Goal: Transaction & Acquisition: Purchase product/service

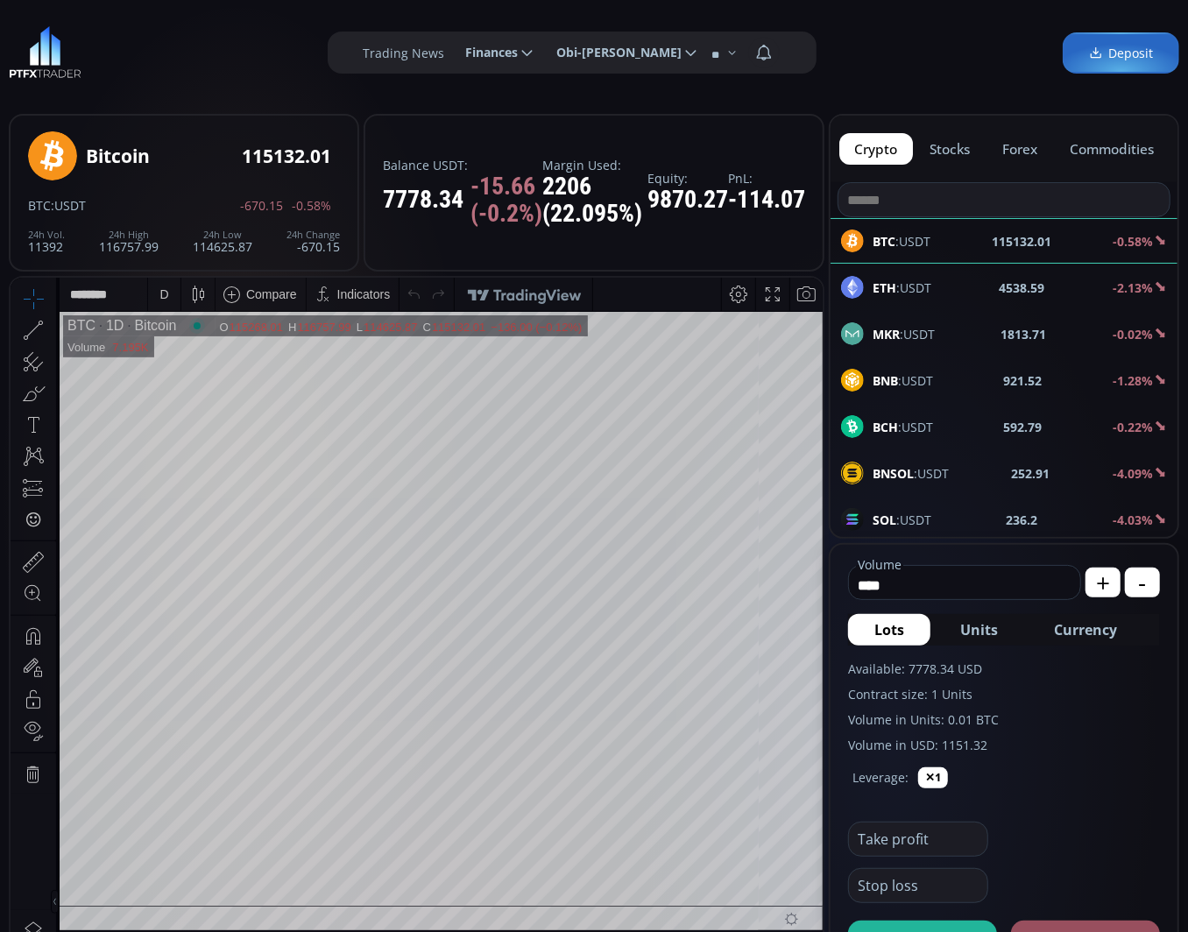
scroll to position [133, 0]
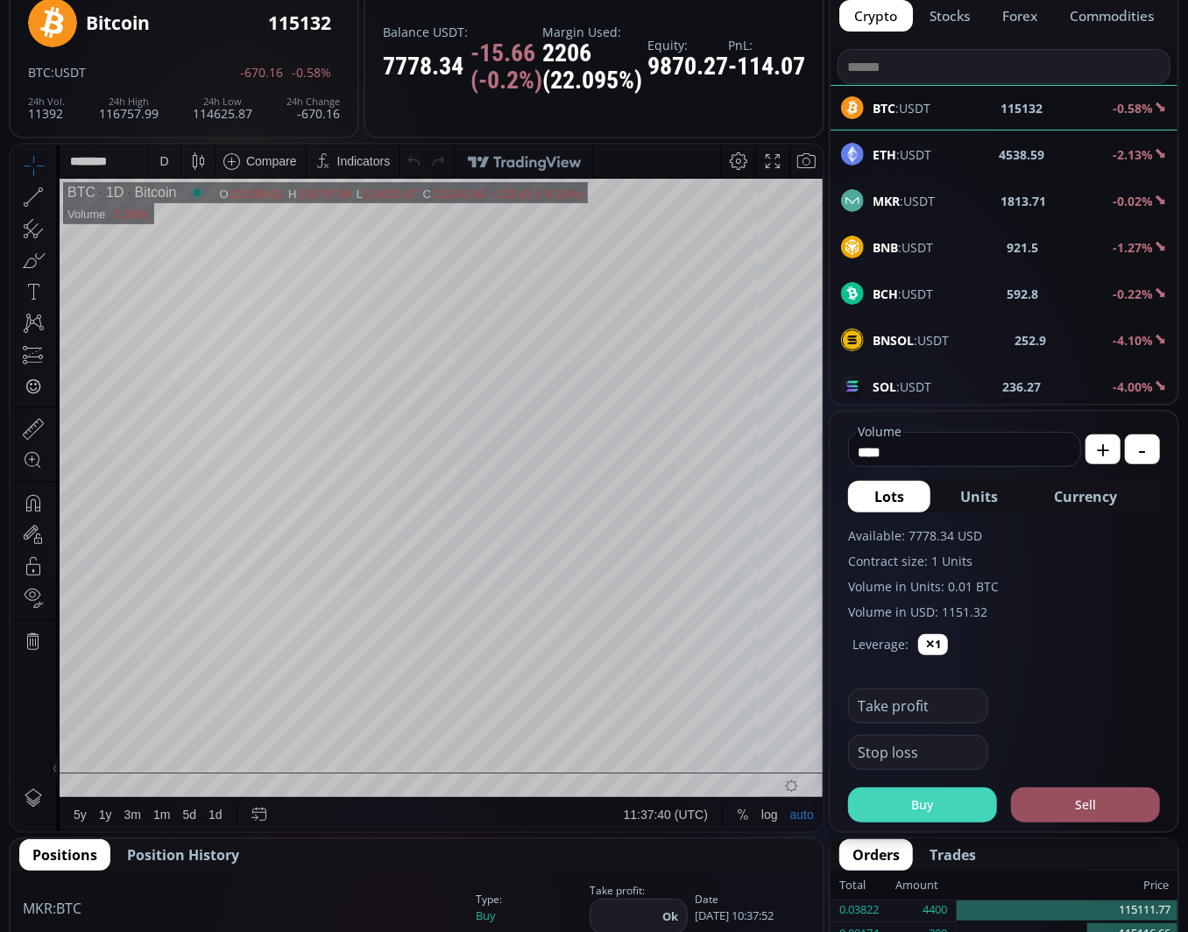
click at [929, 807] on button "Buy" at bounding box center [922, 805] width 149 height 35
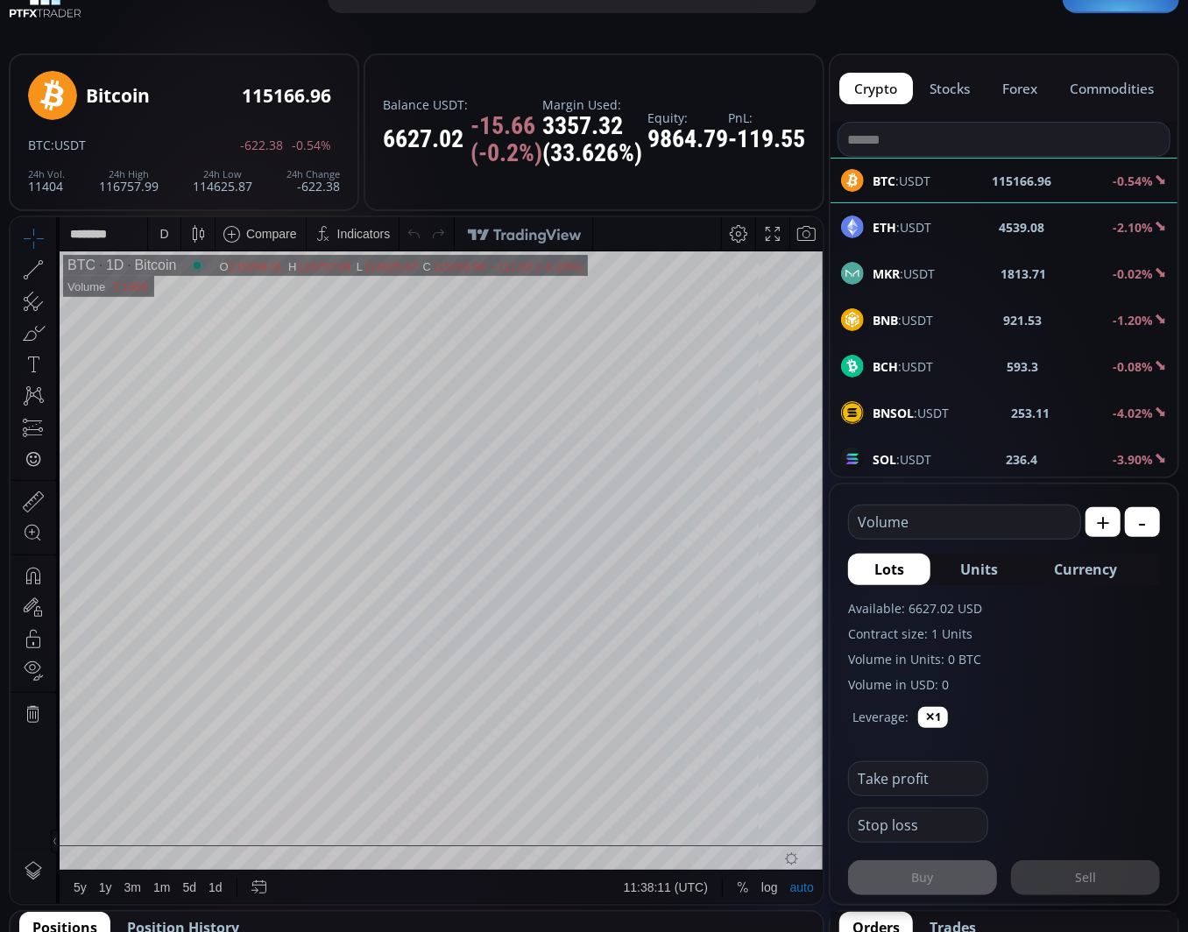
scroll to position [30, 0]
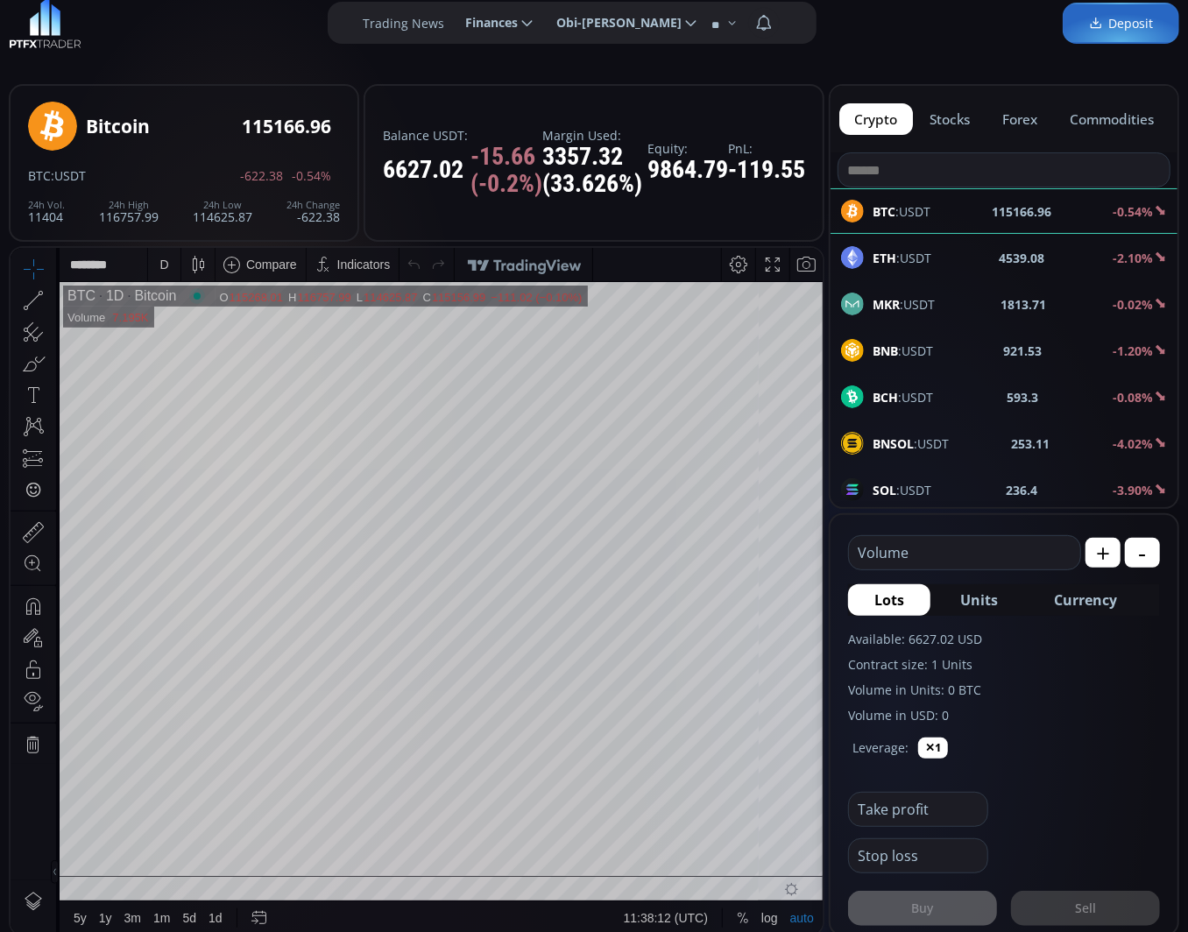
click at [1017, 121] on button "forex" at bounding box center [1020, 119] width 66 height 32
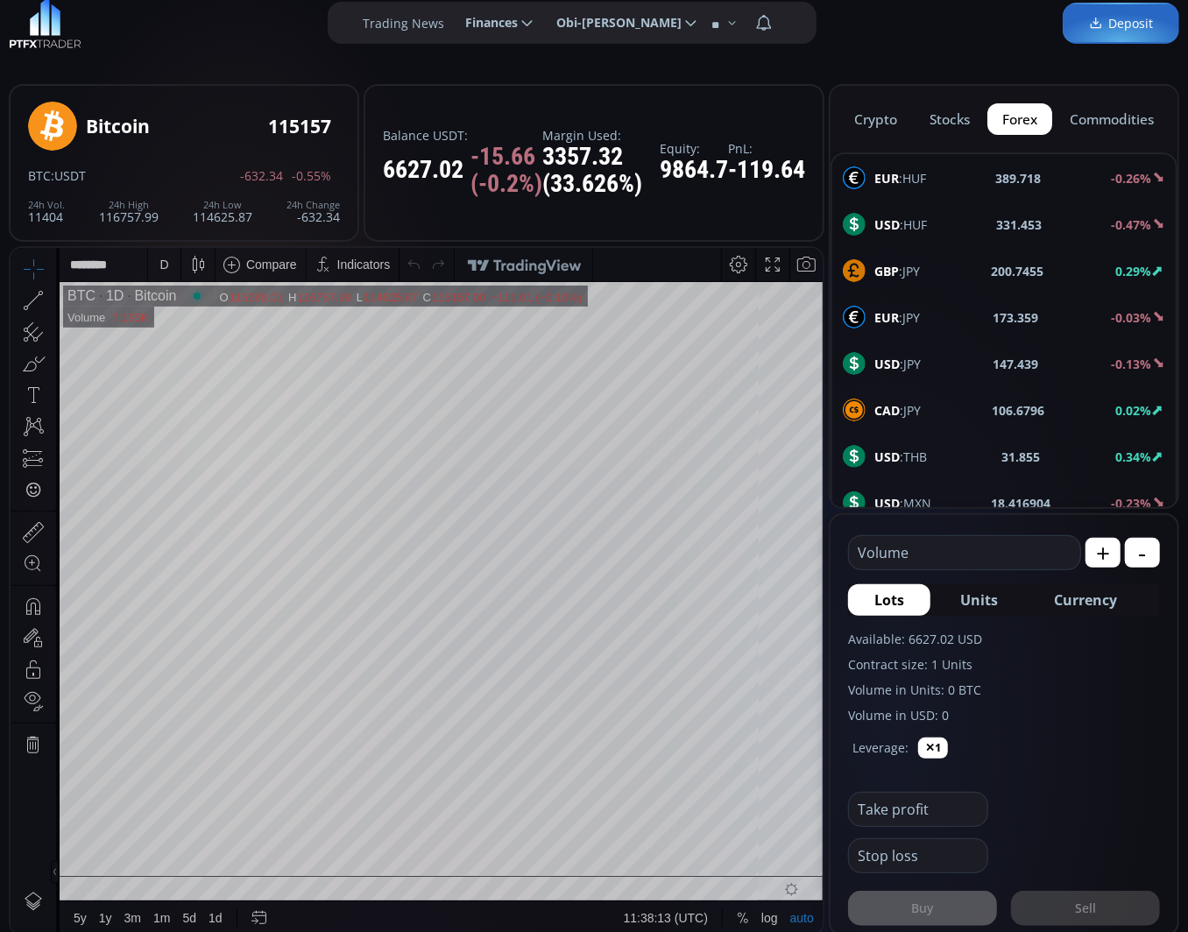
click at [940, 168] on div "EUR :HUF 389.718 -0.26%" at bounding box center [1004, 177] width 322 height 23
type input "****"
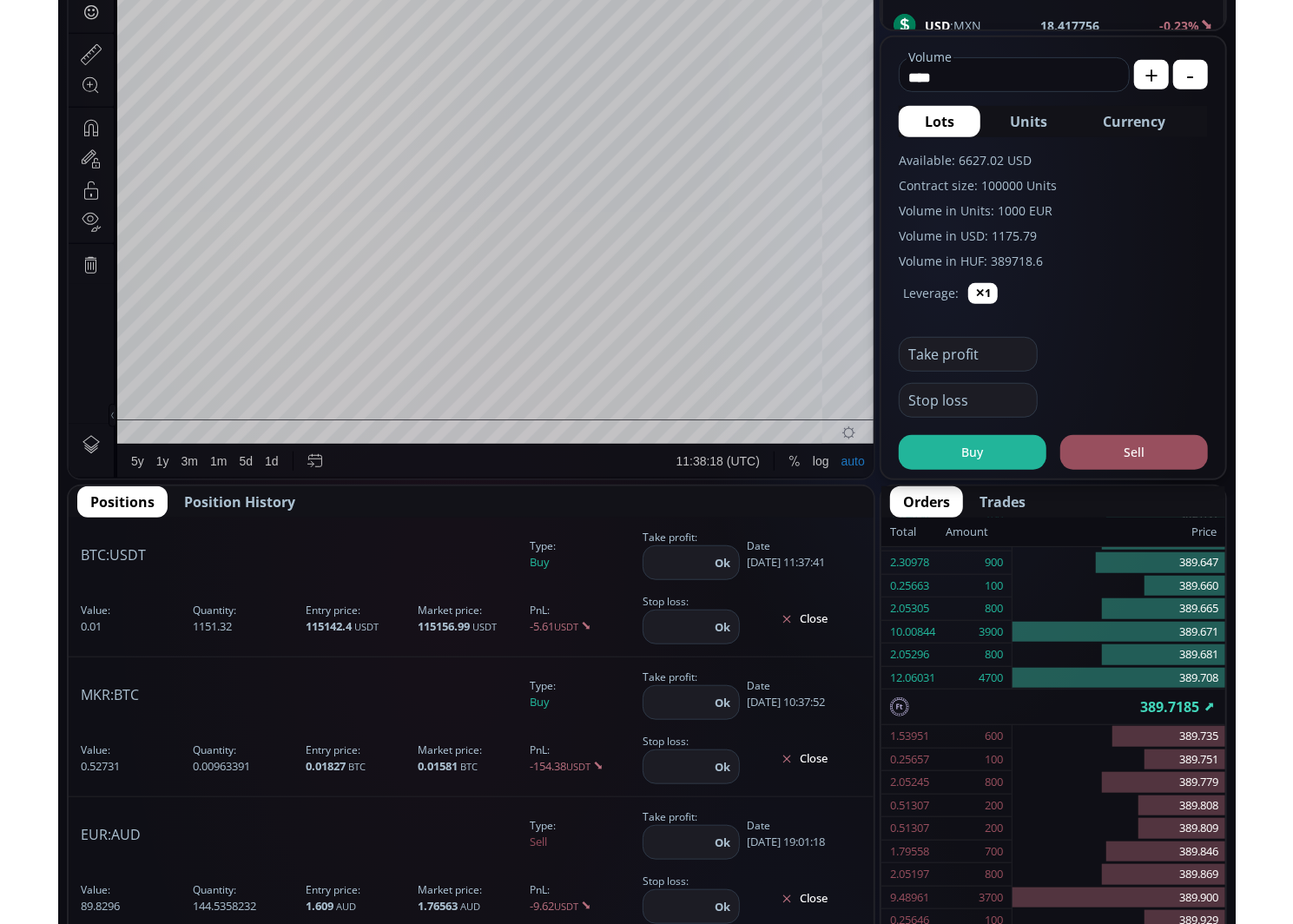
scroll to position [307, 0]
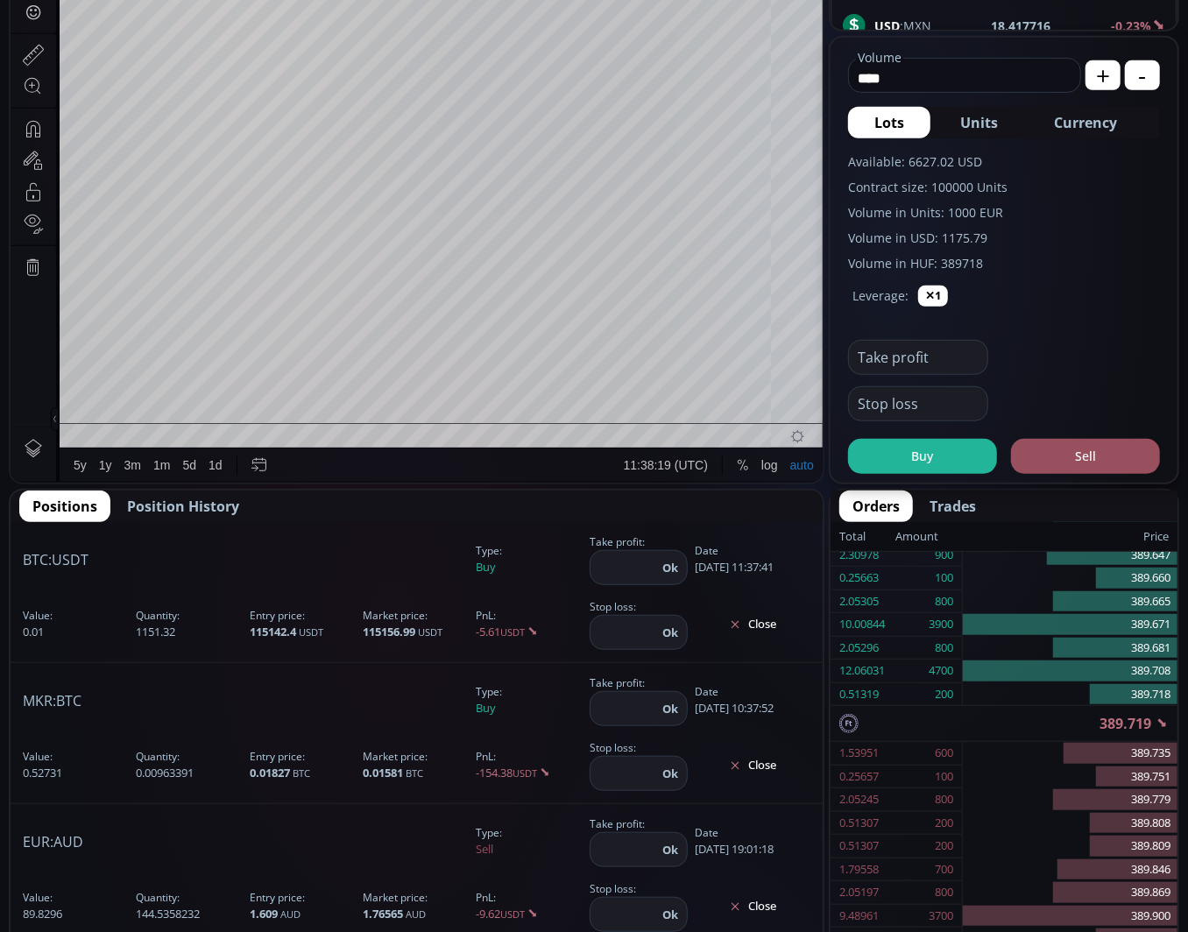
click at [767, 625] on button "Close" at bounding box center [753, 625] width 116 height 28
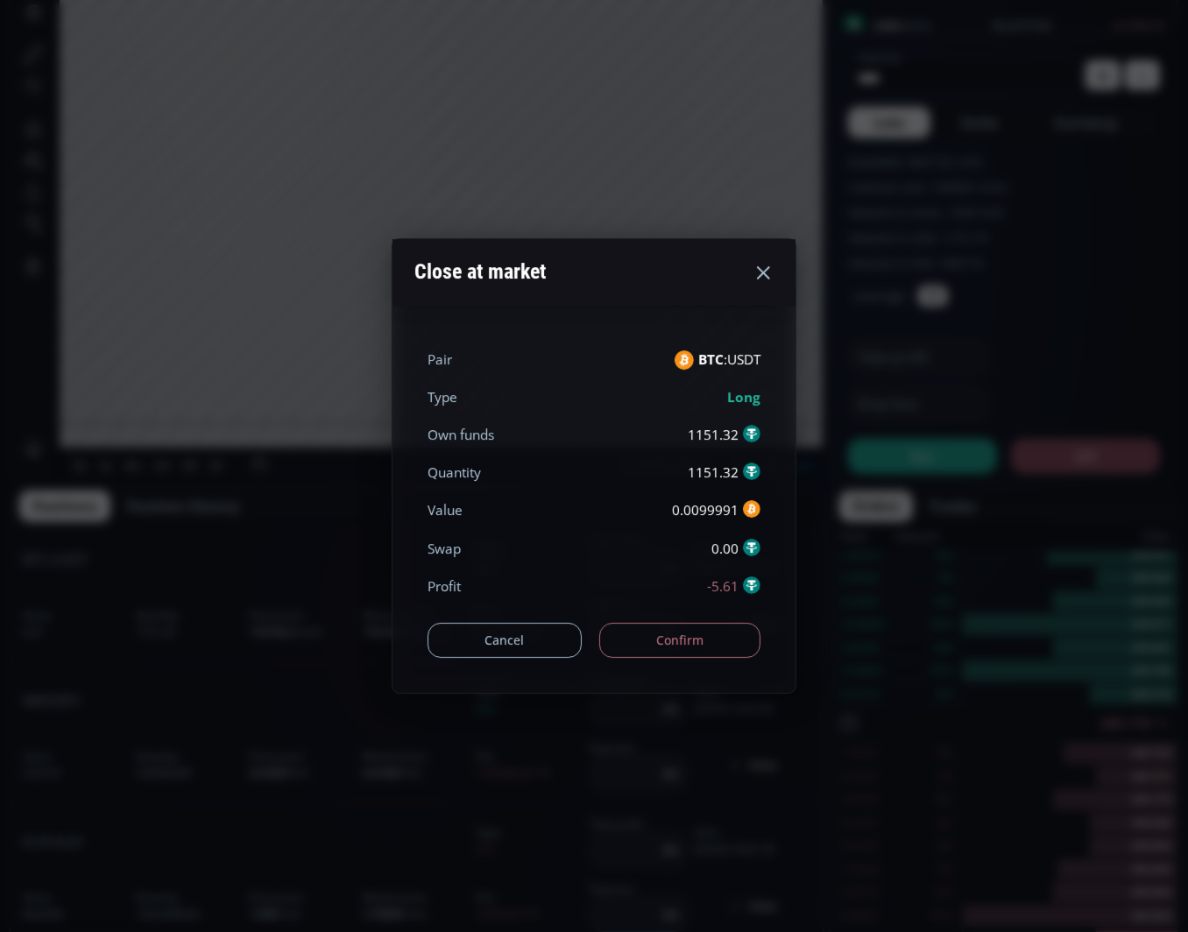
click at [711, 642] on button "Confirm" at bounding box center [680, 640] width 162 height 35
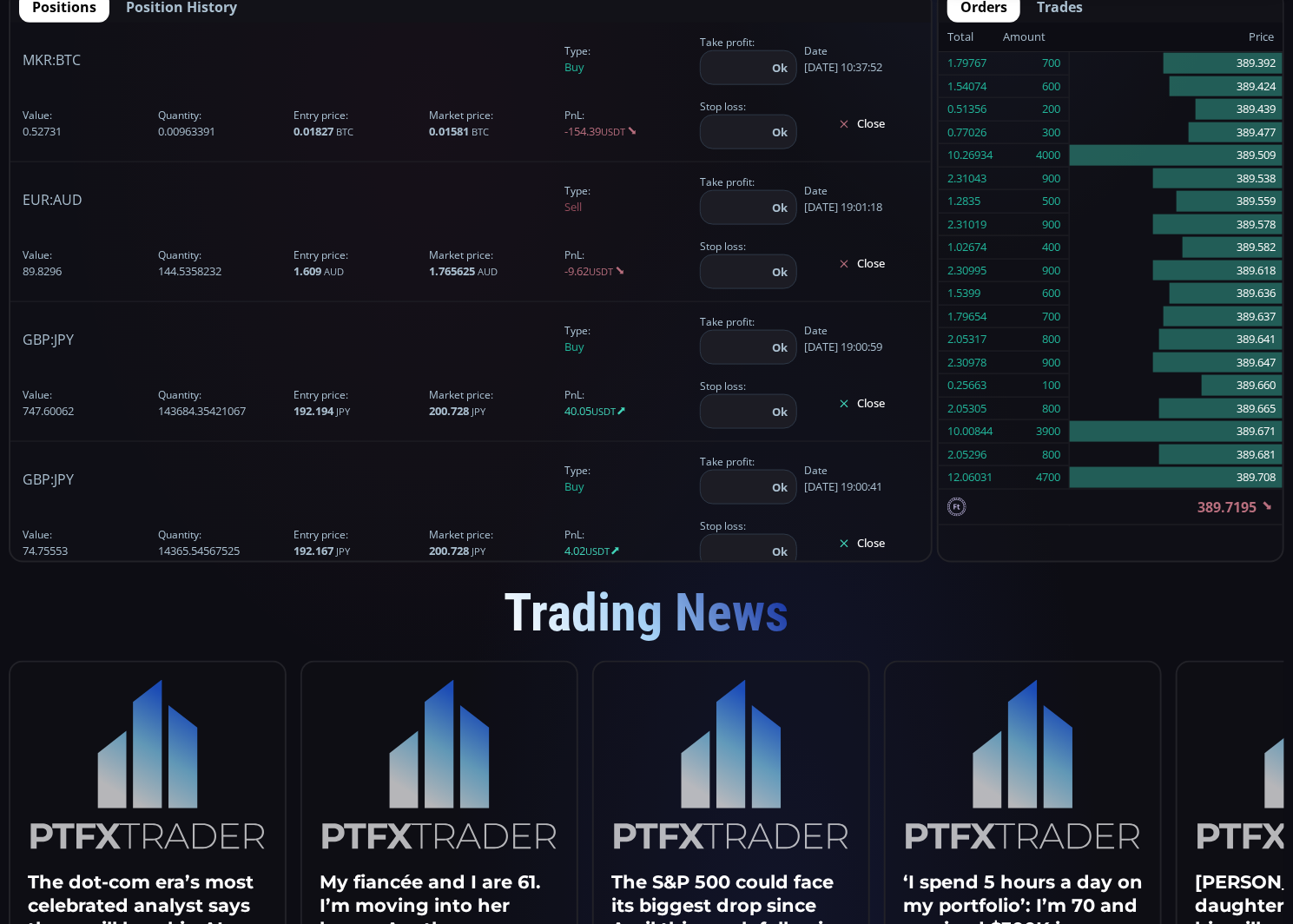
scroll to position [750, 0]
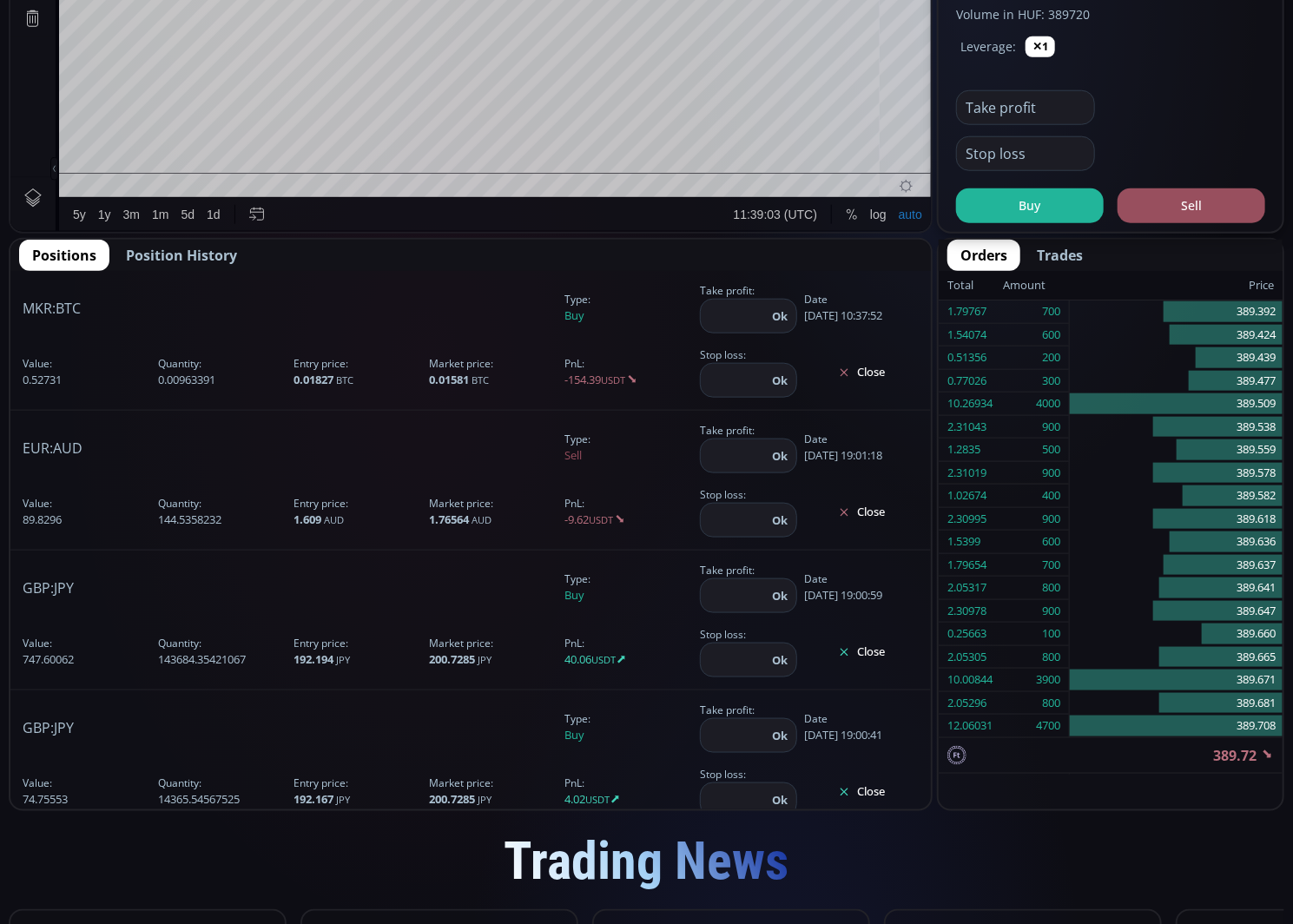
click at [877, 375] on button "Close" at bounding box center [862, 373] width 115 height 28
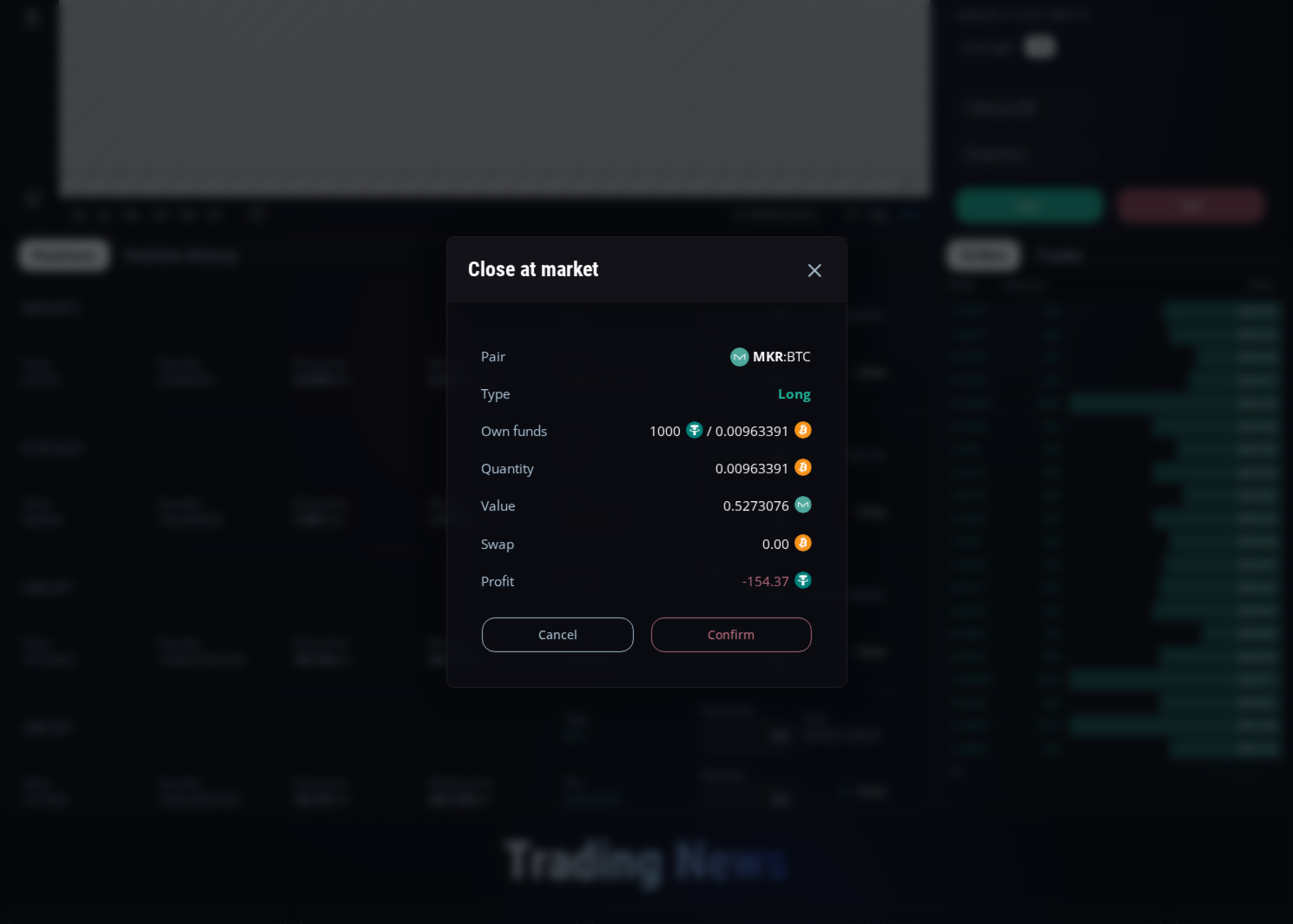
click at [745, 621] on button "Confirm" at bounding box center [732, 635] width 161 height 35
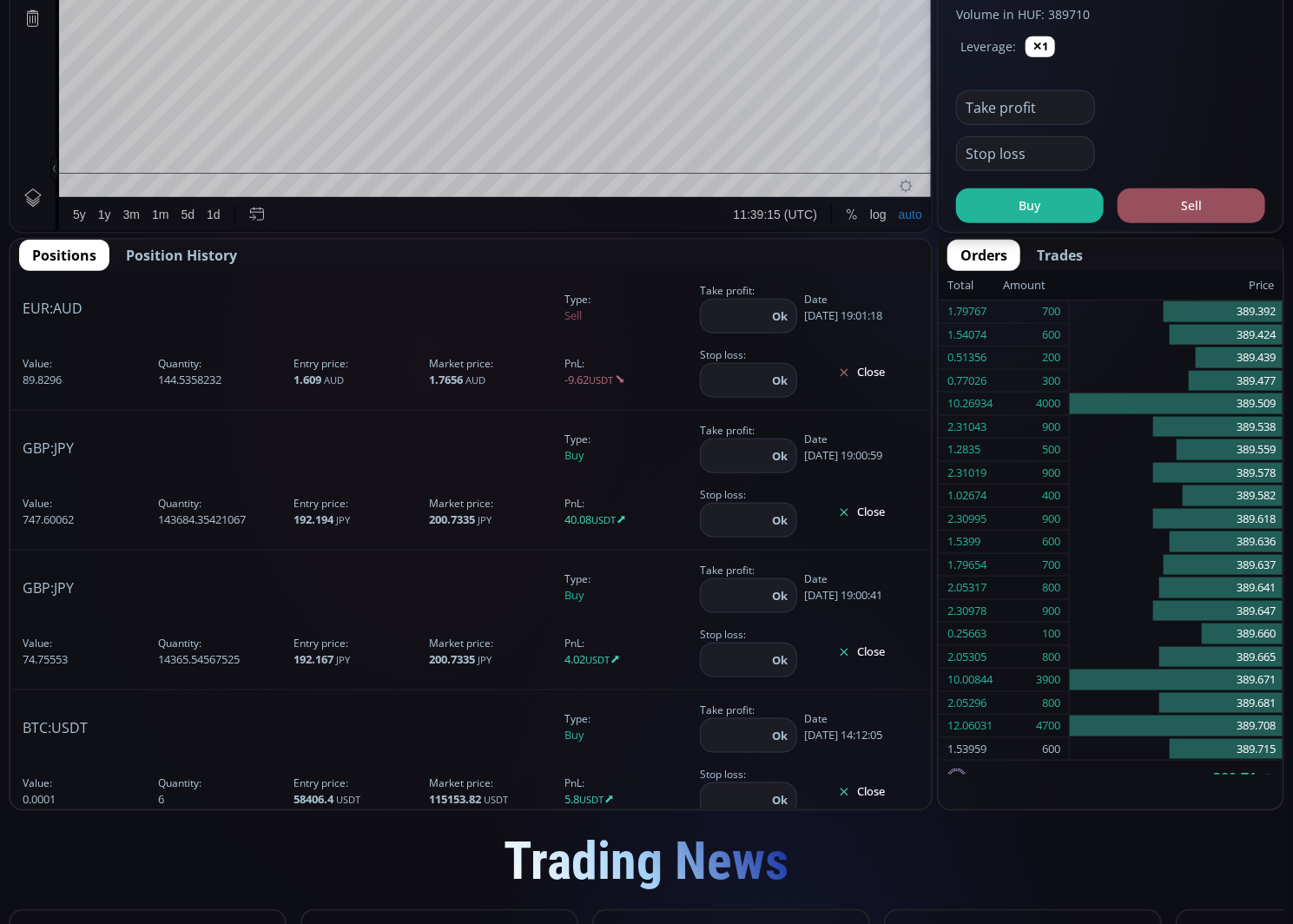
click at [857, 790] on button "Close" at bounding box center [862, 792] width 115 height 28
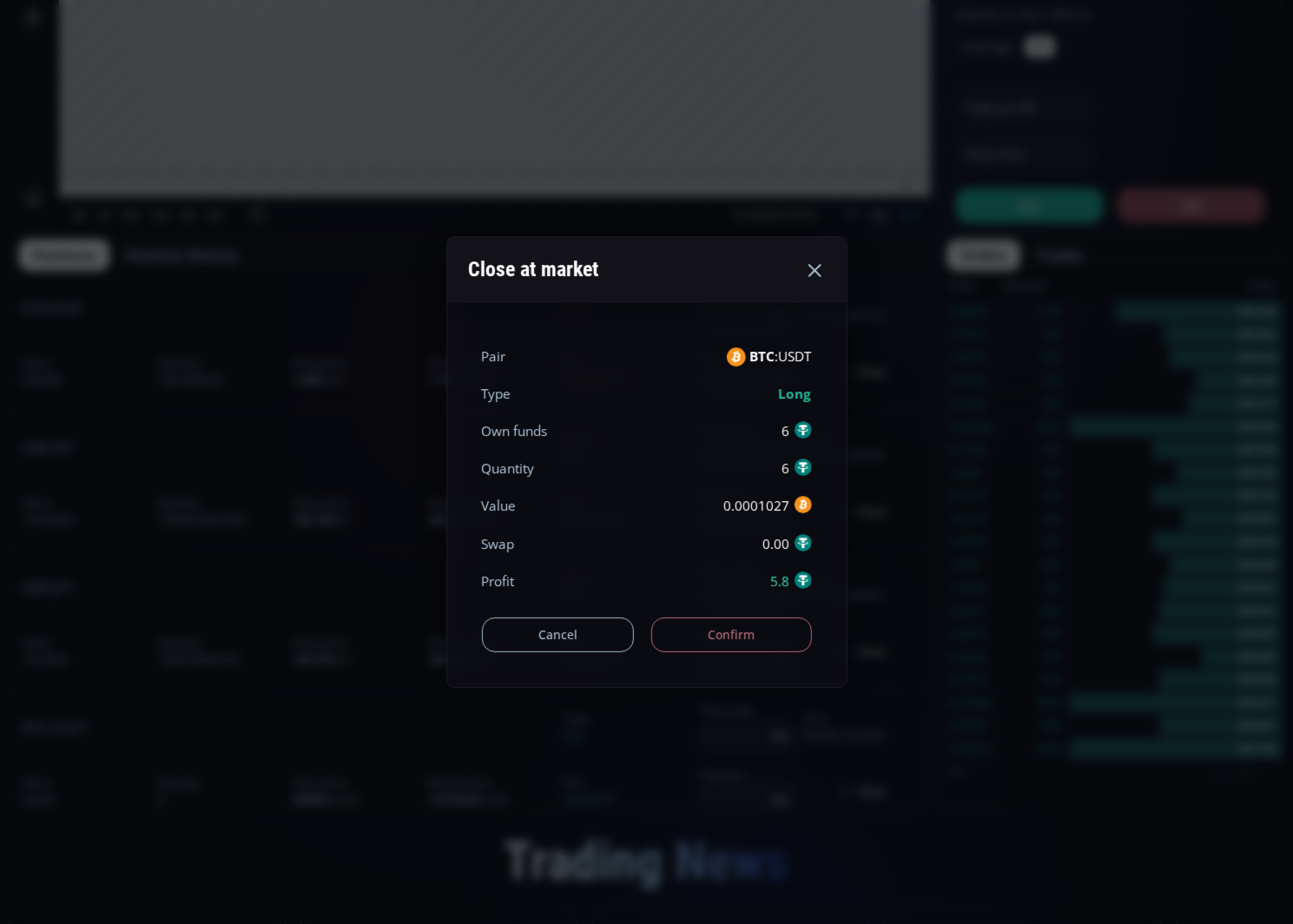
click at [776, 635] on button "Confirm" at bounding box center [732, 635] width 161 height 35
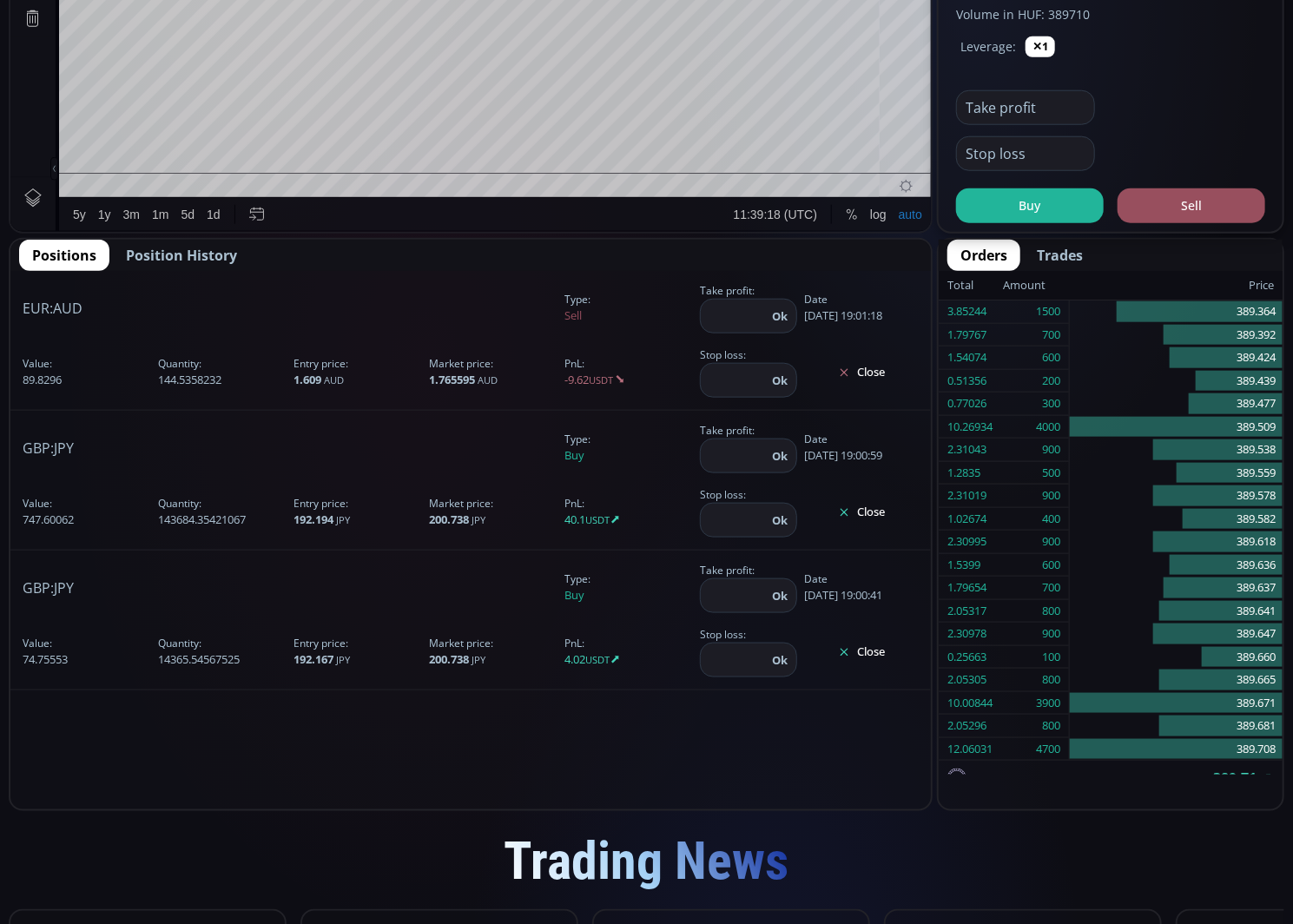
click at [873, 507] on button "Close" at bounding box center [862, 513] width 115 height 28
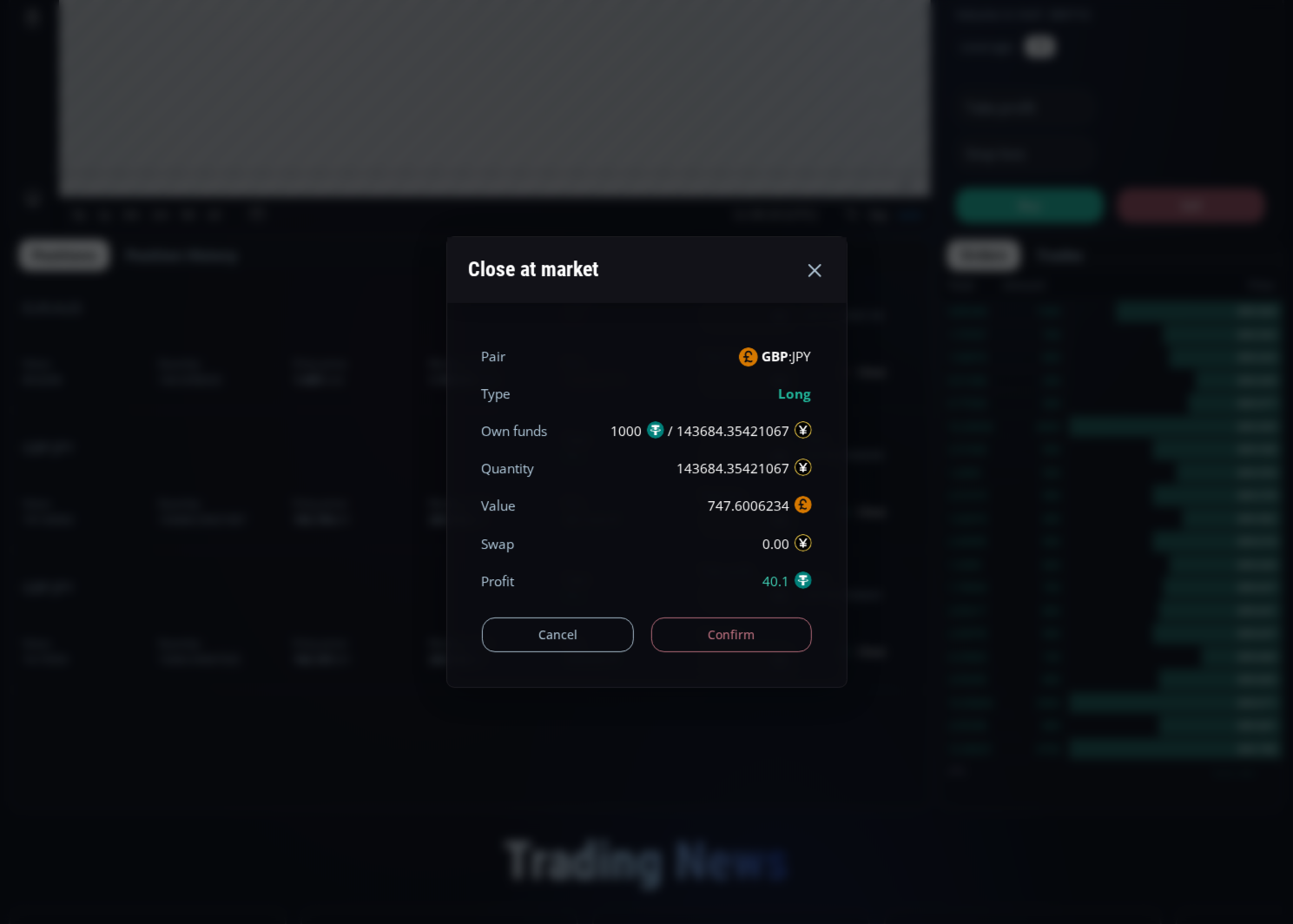
click at [751, 634] on button "Confirm" at bounding box center [732, 635] width 161 height 35
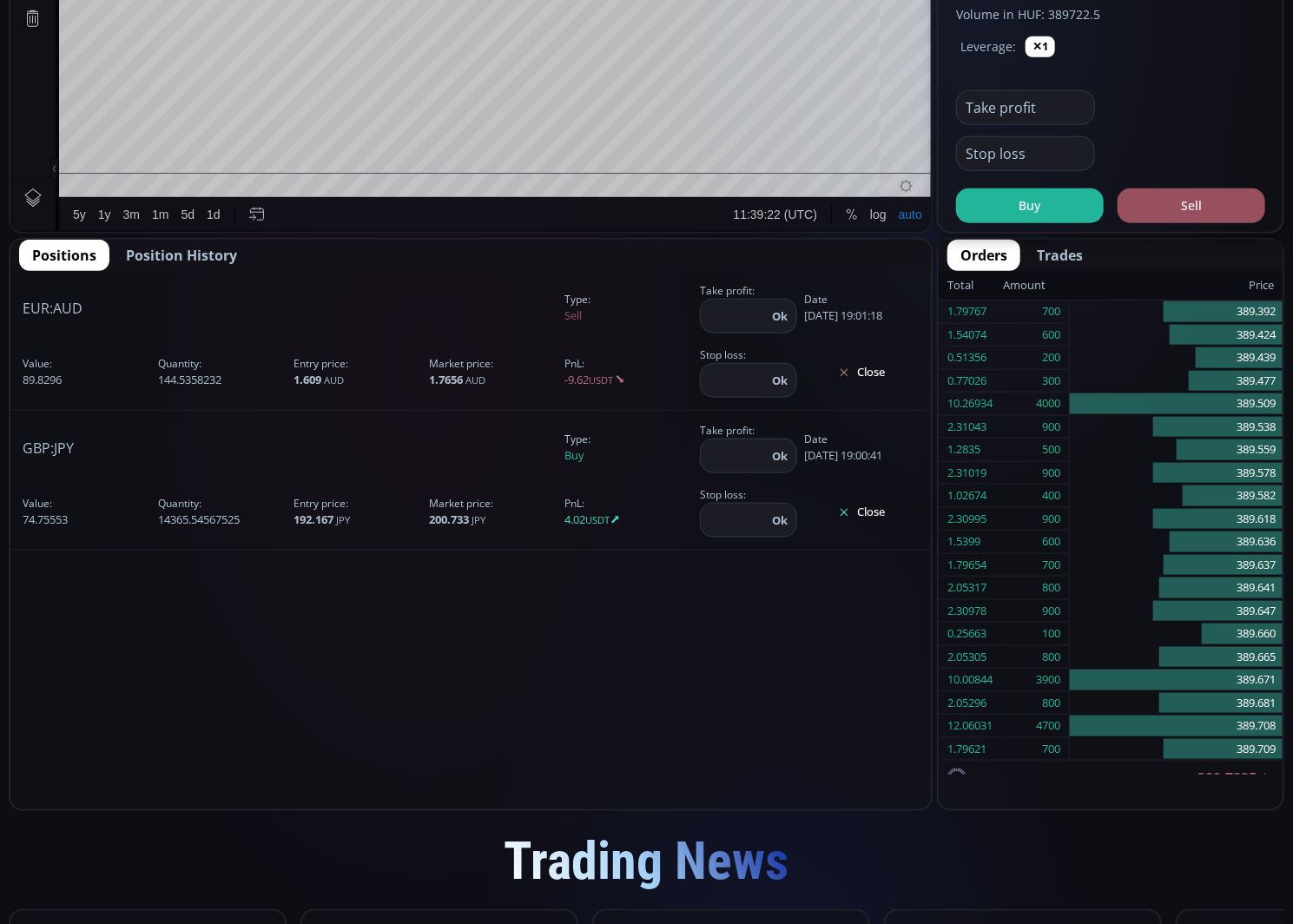
click at [868, 361] on button "Close" at bounding box center [862, 373] width 115 height 28
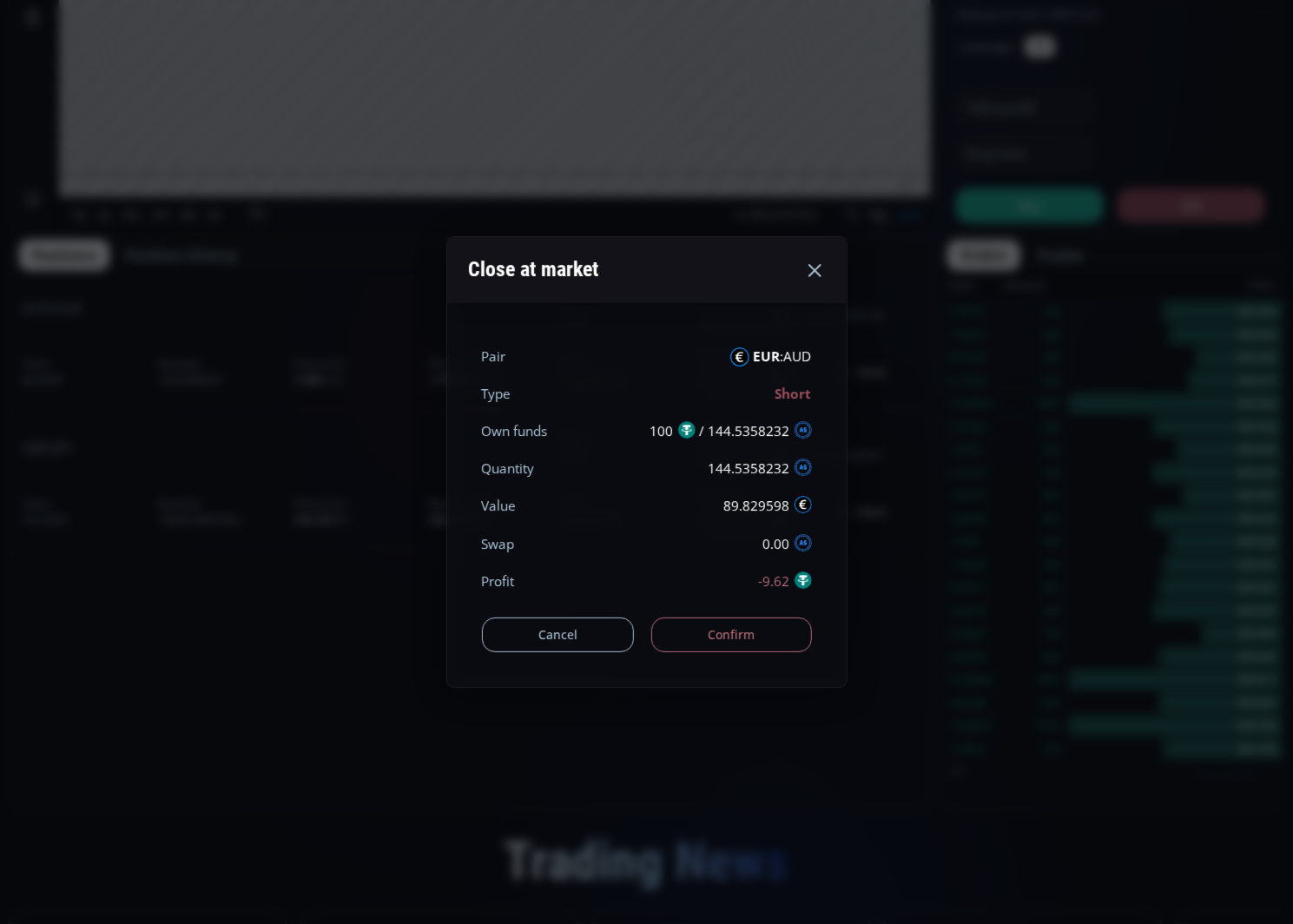
click at [757, 639] on button "Confirm" at bounding box center [732, 635] width 161 height 35
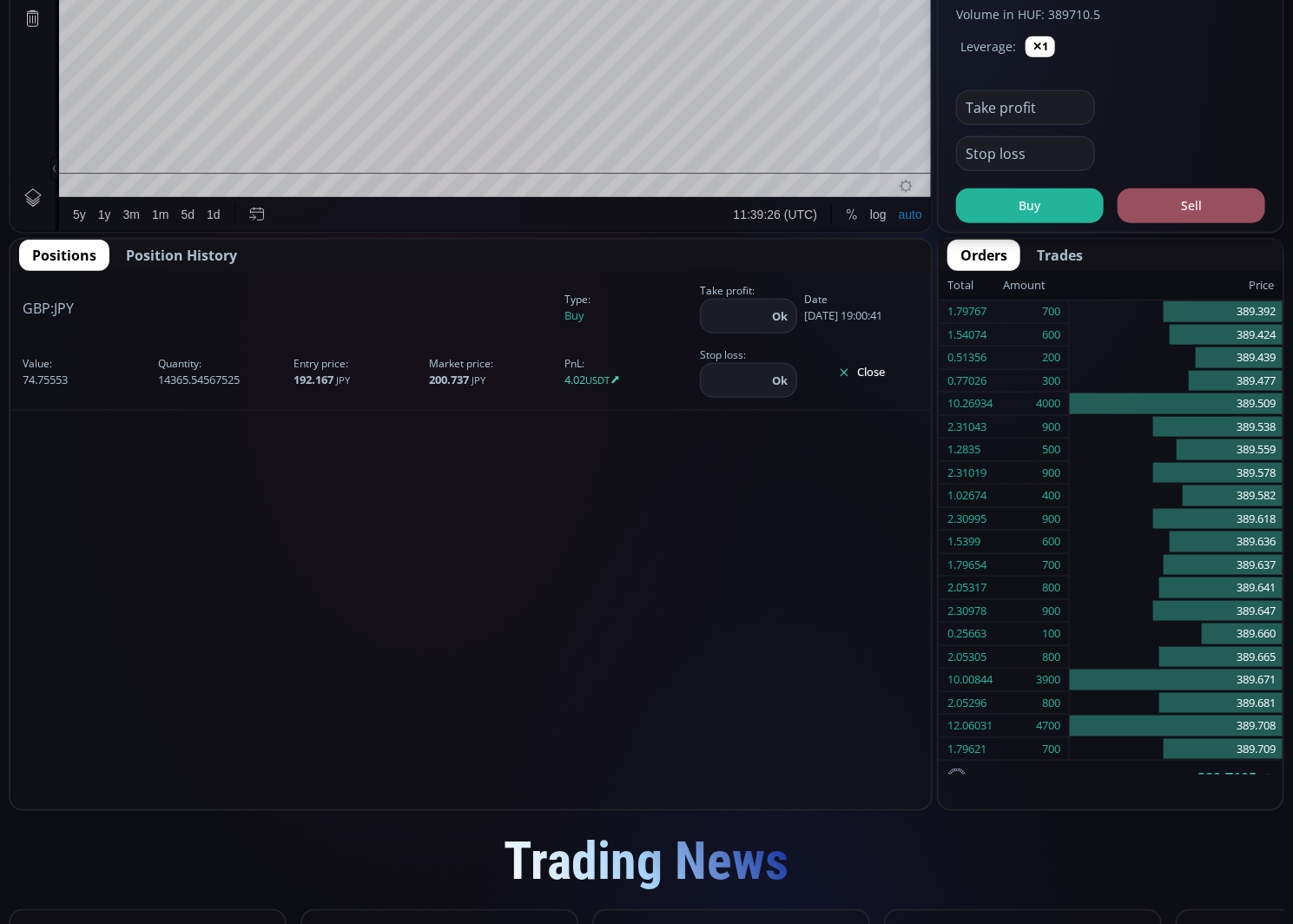
click at [861, 366] on button "Close" at bounding box center [862, 373] width 115 height 28
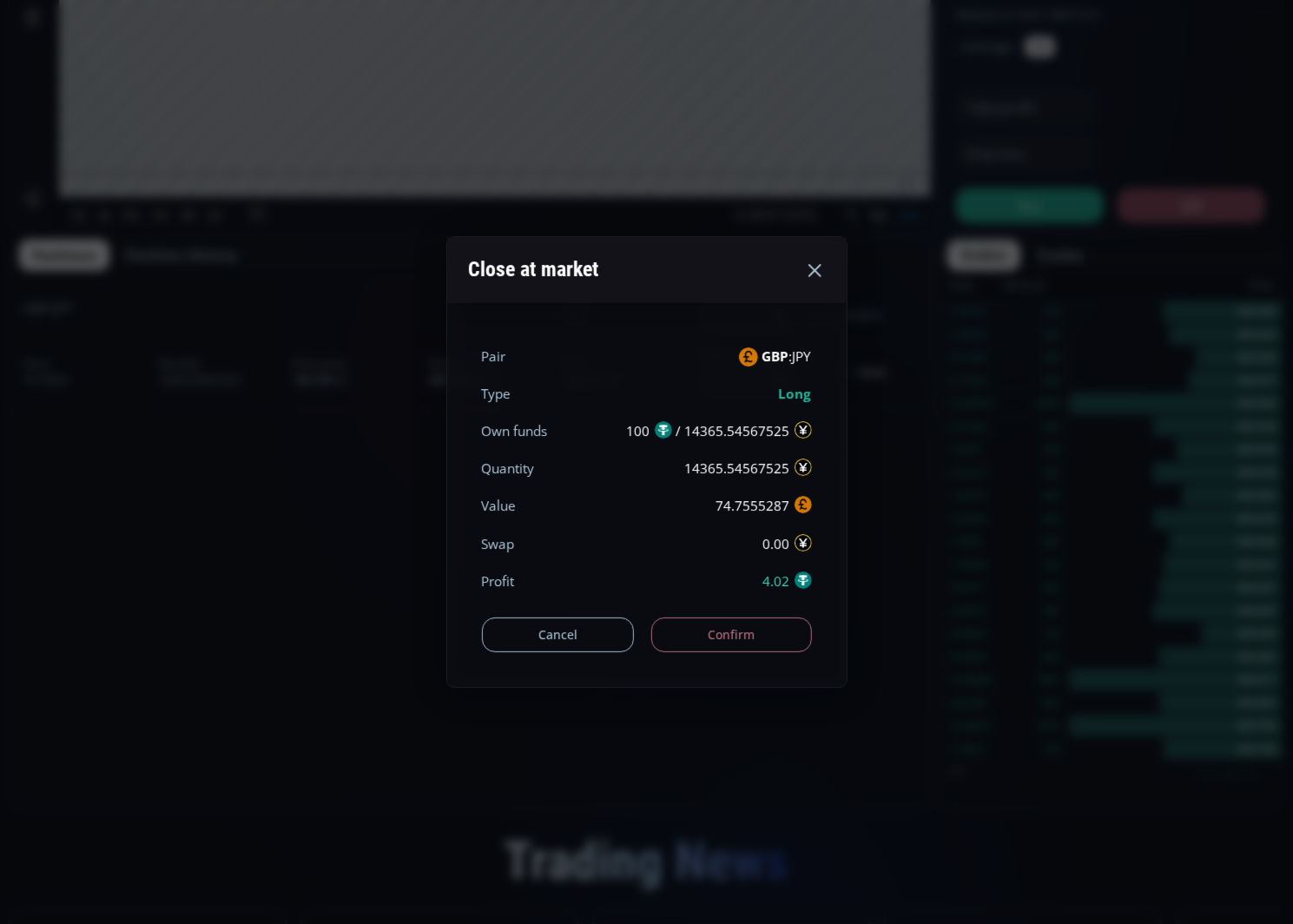
click at [739, 645] on button "Confirm" at bounding box center [732, 635] width 161 height 35
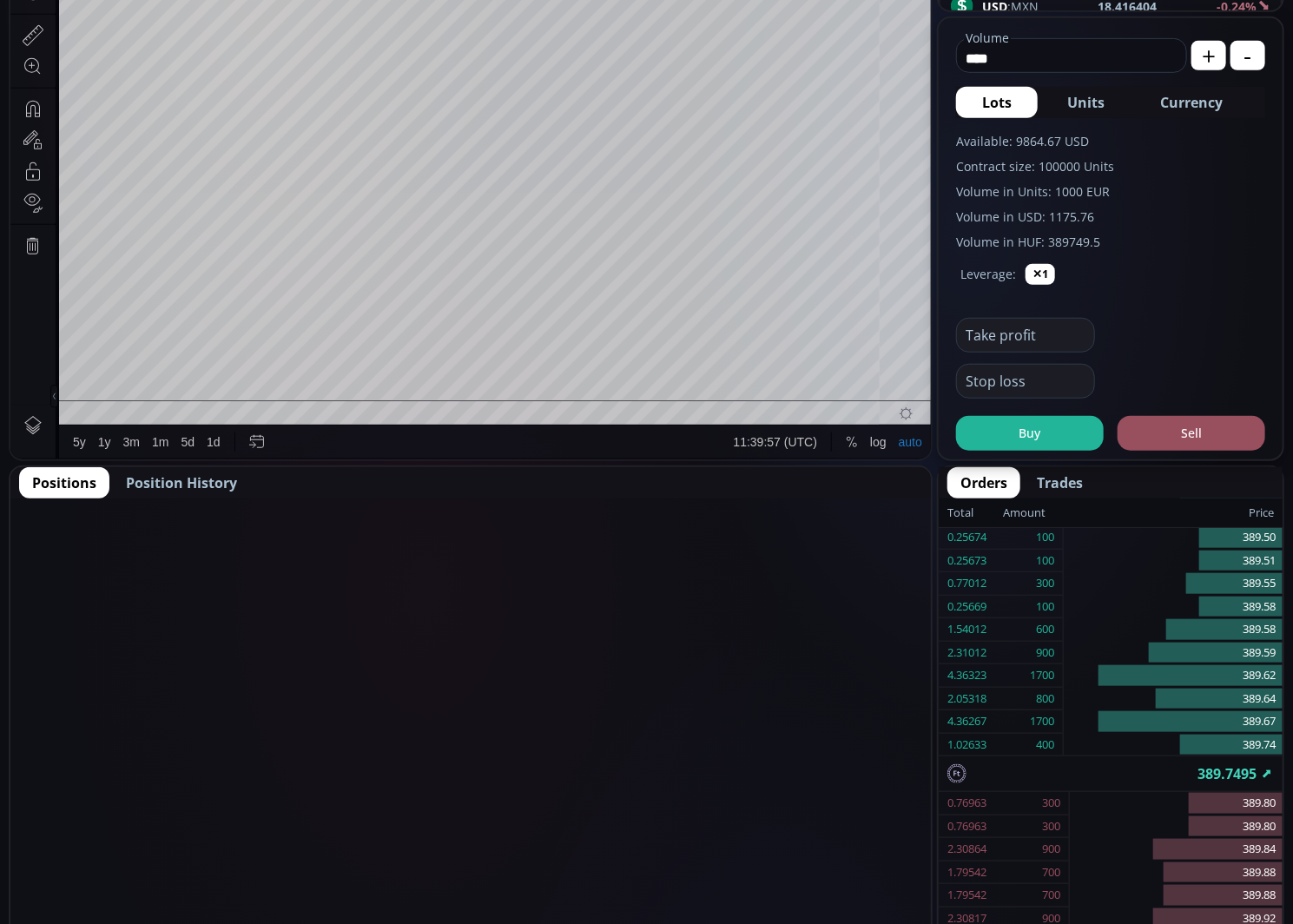
scroll to position [500, 0]
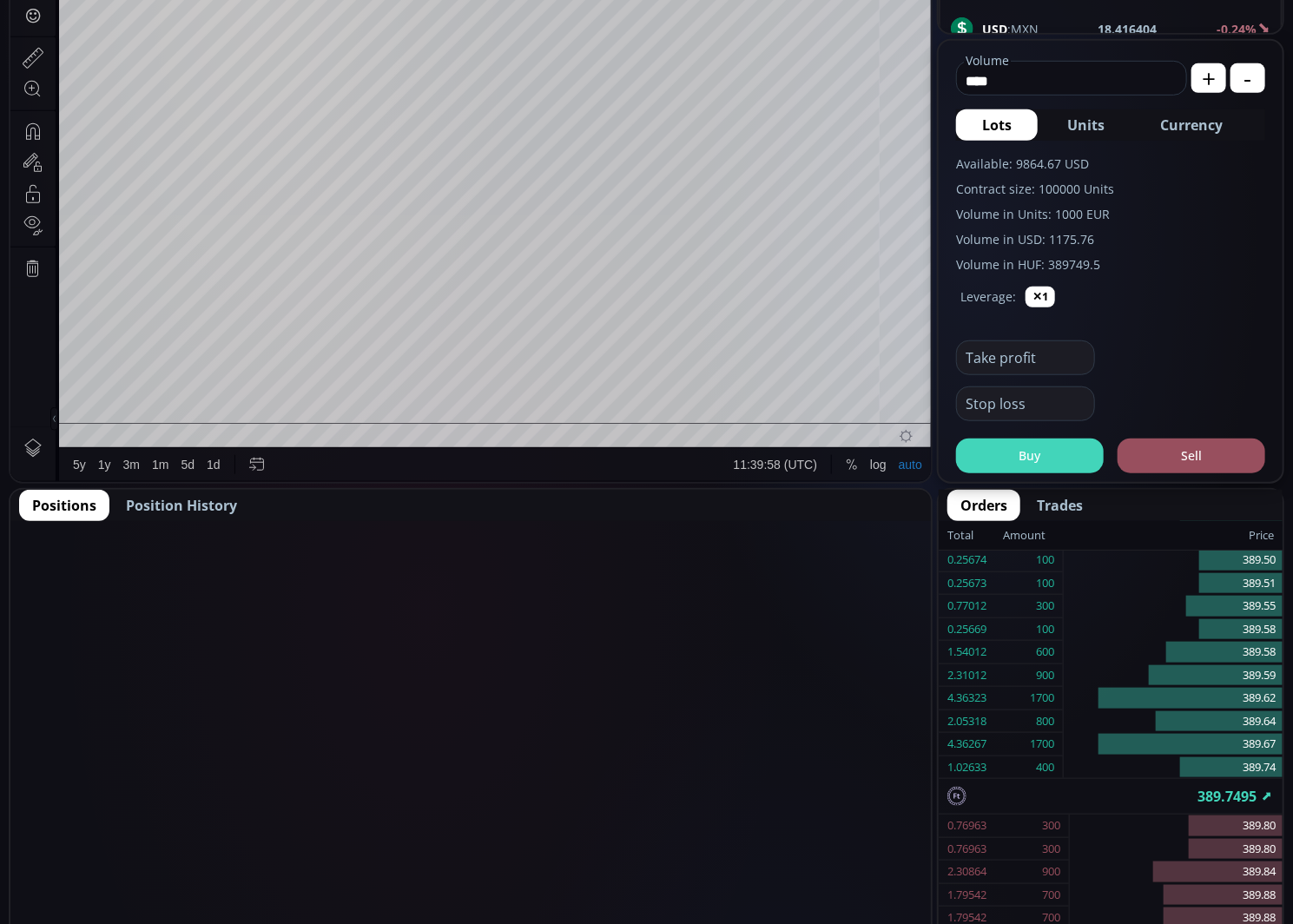
click at [1004, 458] on button "Buy" at bounding box center [1029, 455] width 148 height 35
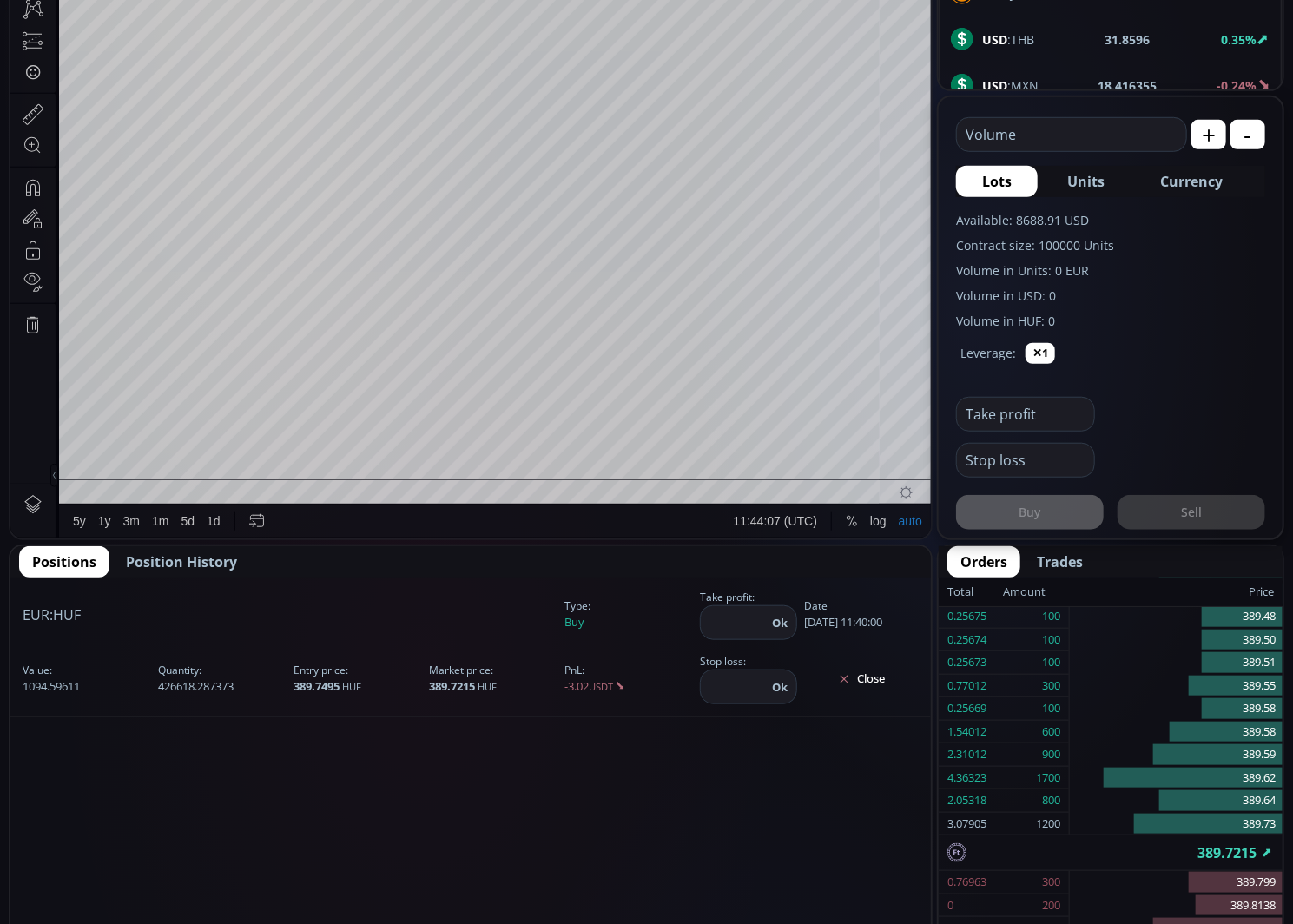
scroll to position [412, 0]
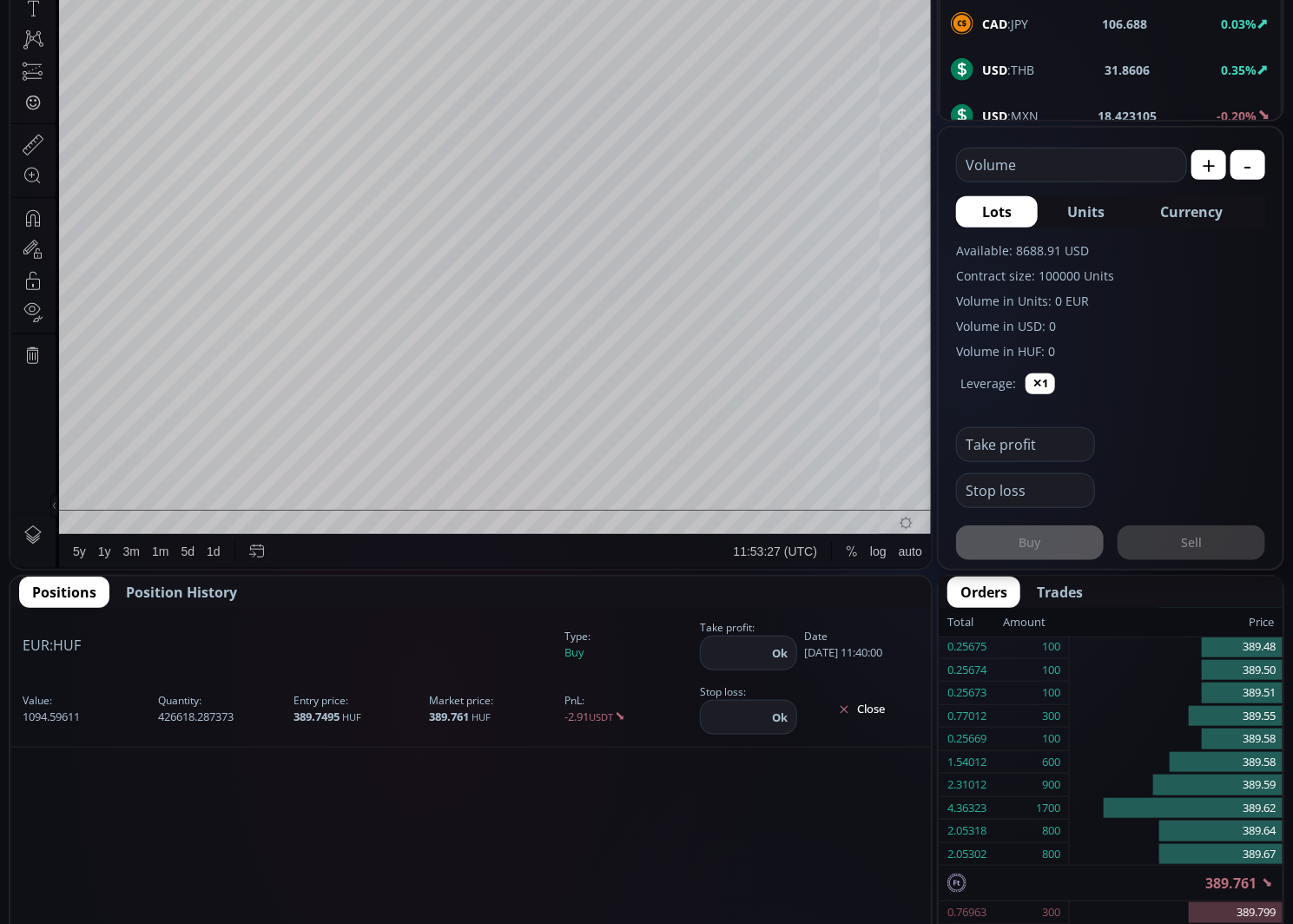
click at [885, 709] on button "Close" at bounding box center [862, 710] width 115 height 28
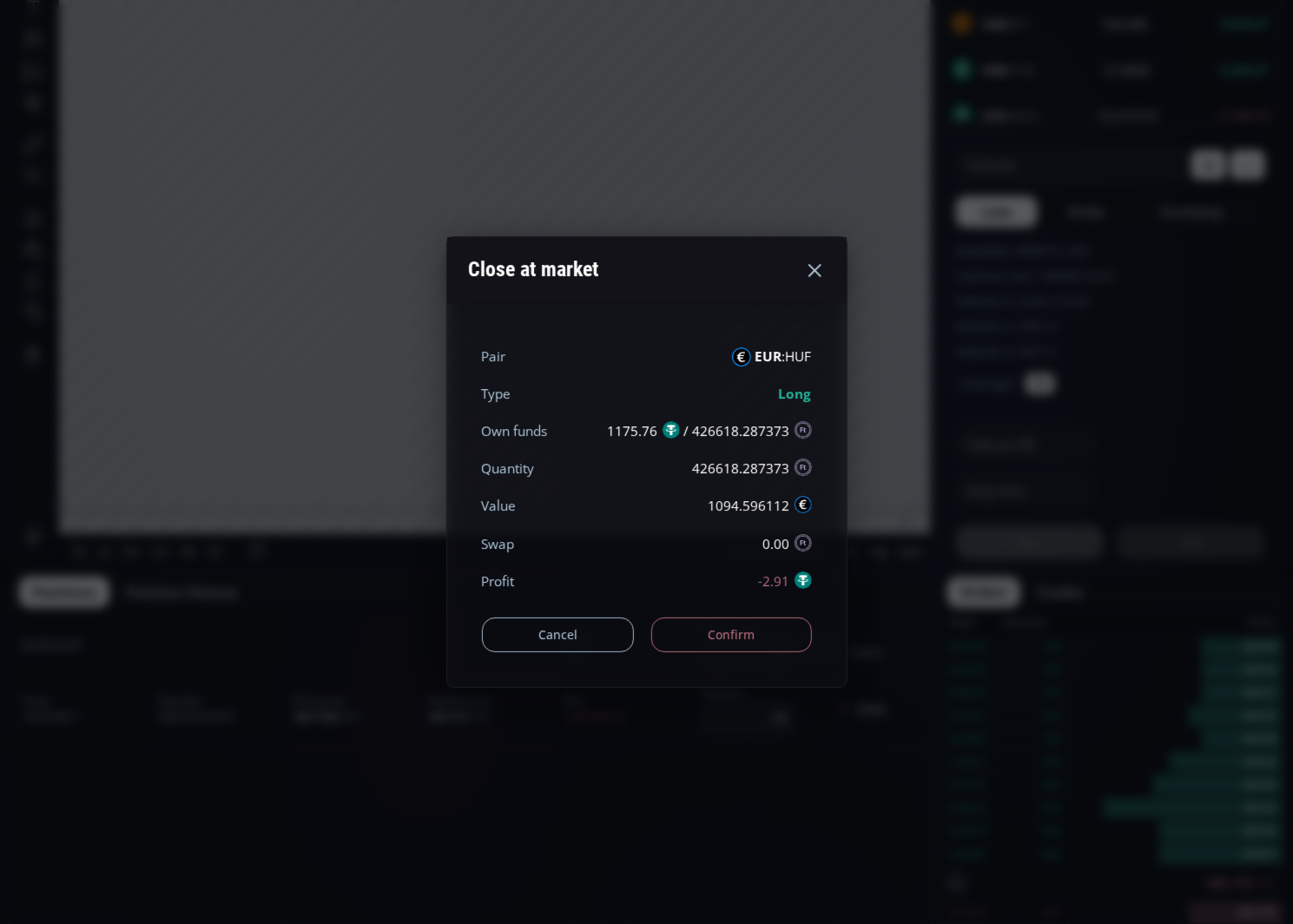
click at [768, 639] on button "Confirm" at bounding box center [732, 635] width 161 height 35
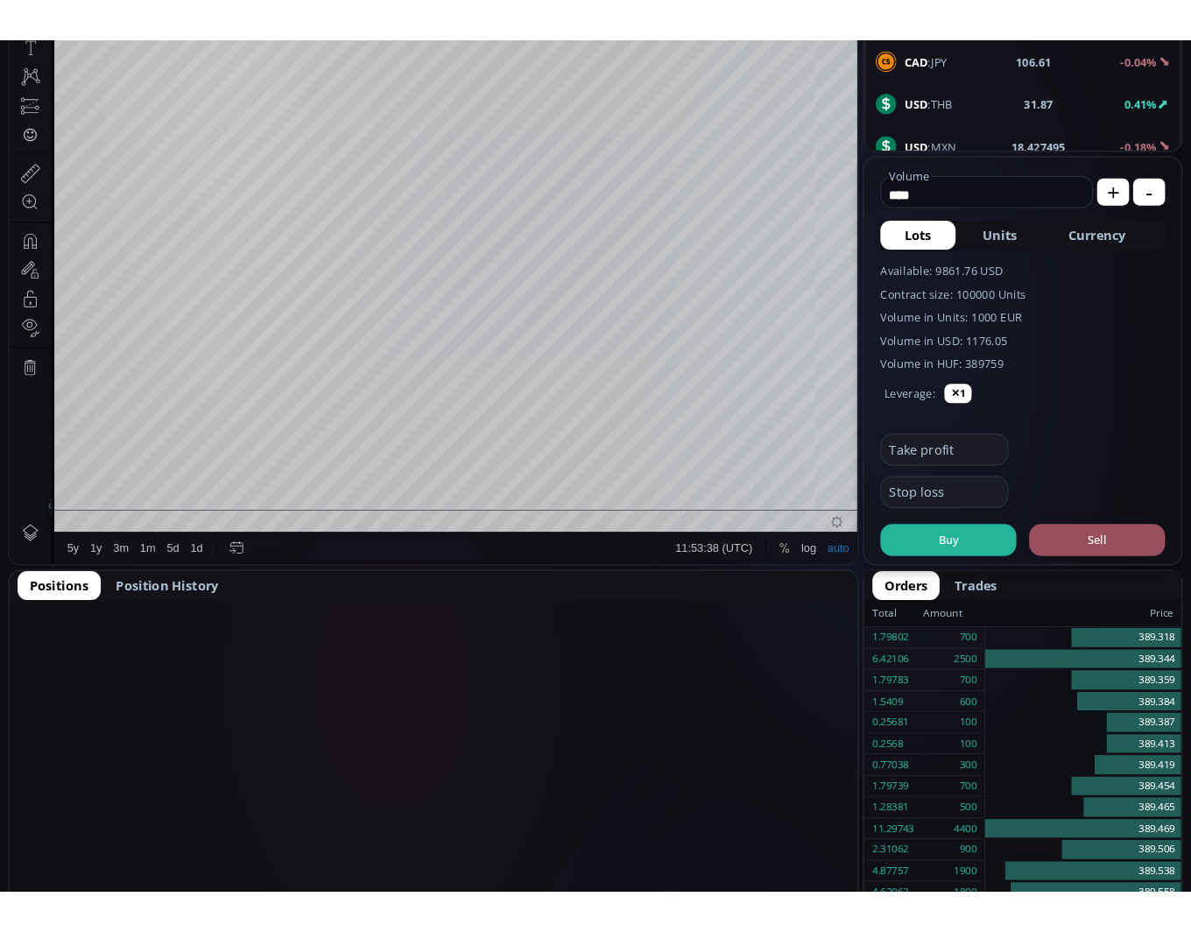
scroll to position [234, 0]
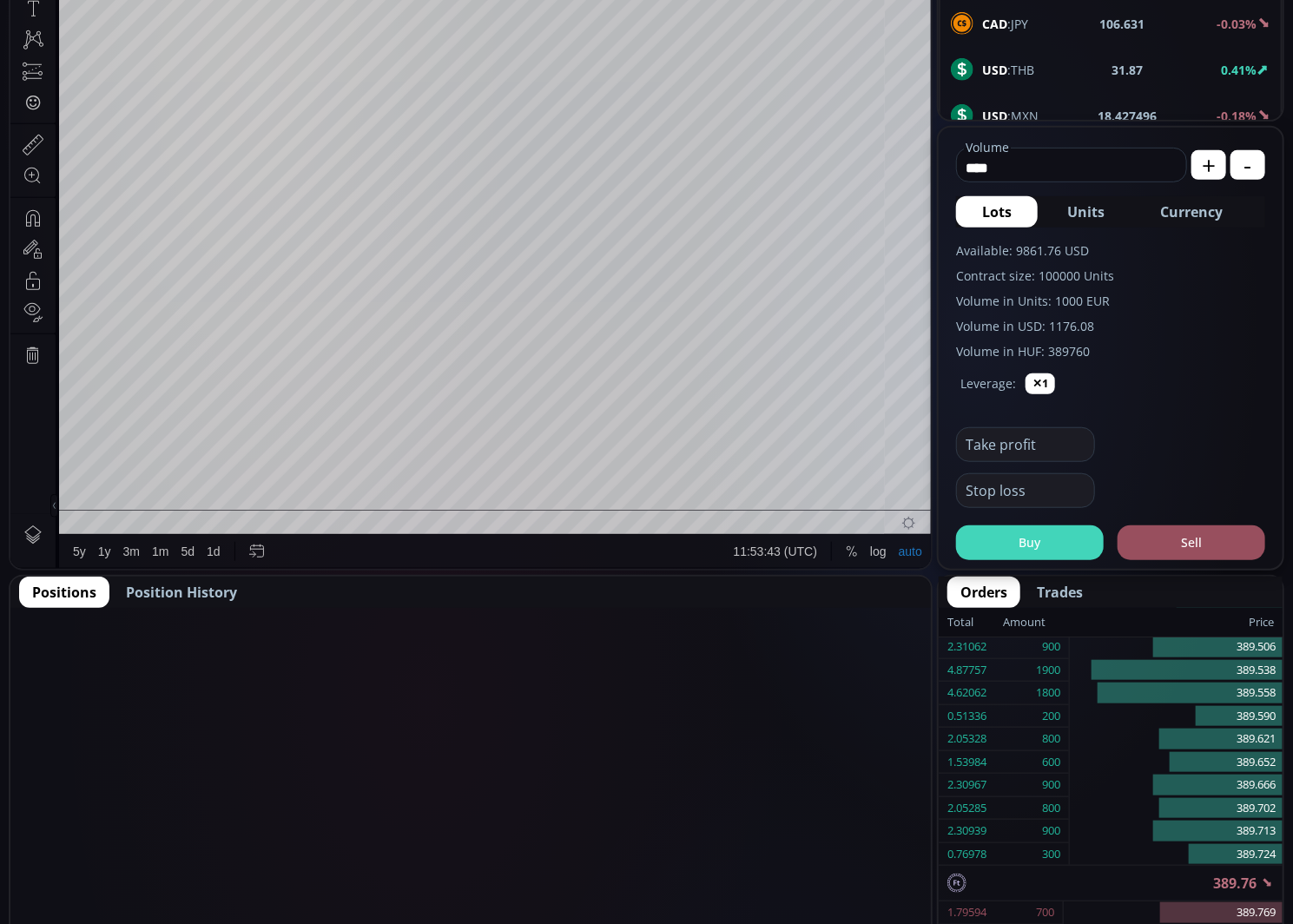
click at [1043, 545] on button "Buy" at bounding box center [1029, 542] width 148 height 35
